Goal: Check status

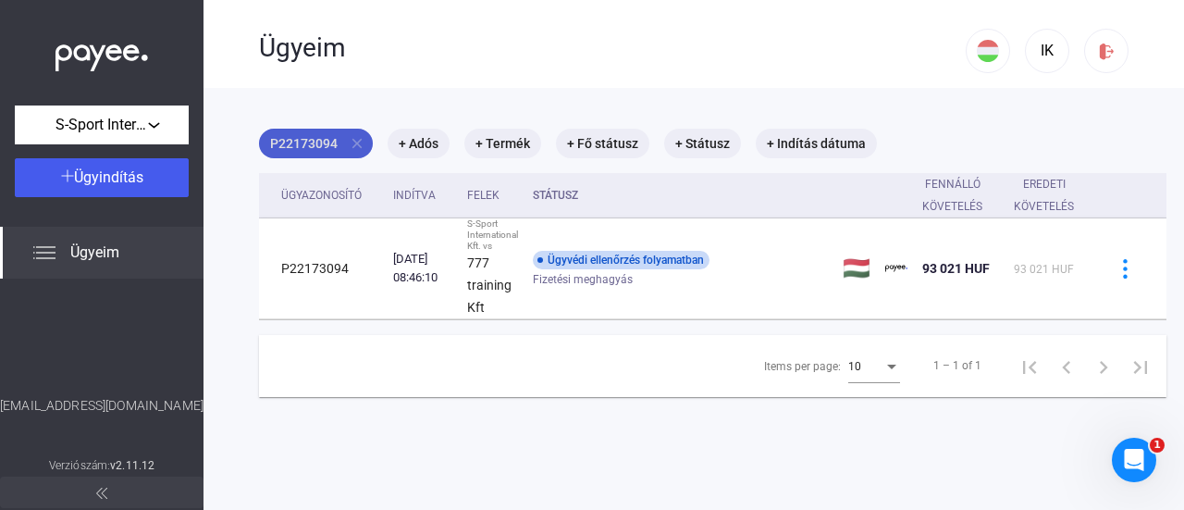
click at [353, 144] on mat-icon "close" at bounding box center [357, 143] width 17 height 17
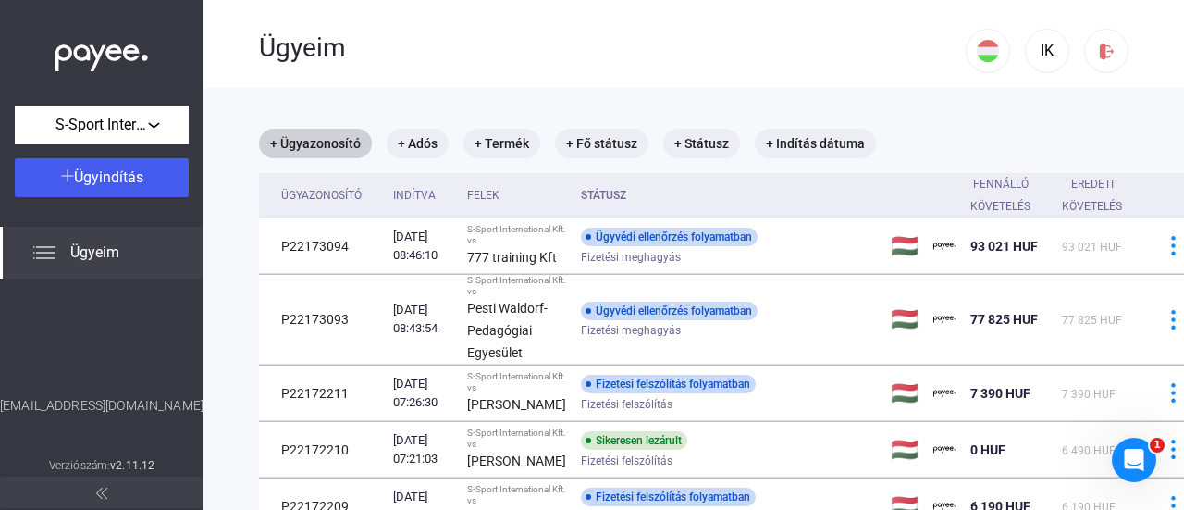
click at [711, 86] on div "Ügyeim" at bounding box center [612, 46] width 707 height 92
